Goal: Navigation & Orientation: Find specific page/section

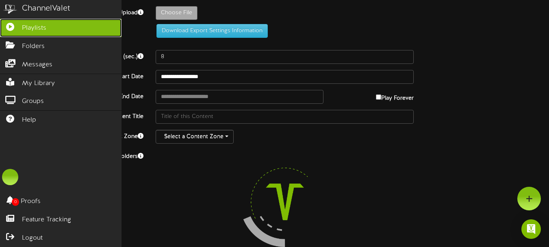
click at [24, 28] on span "Playlists" at bounding box center [34, 28] width 24 height 9
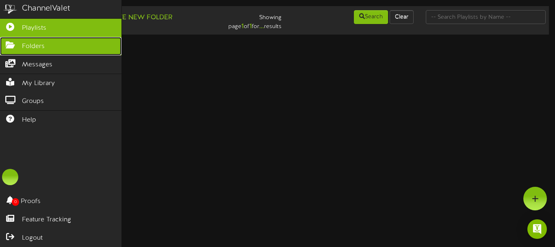
click at [48, 44] on link "Folders" at bounding box center [61, 46] width 122 height 18
